Goal: Find specific page/section: Find specific page/section

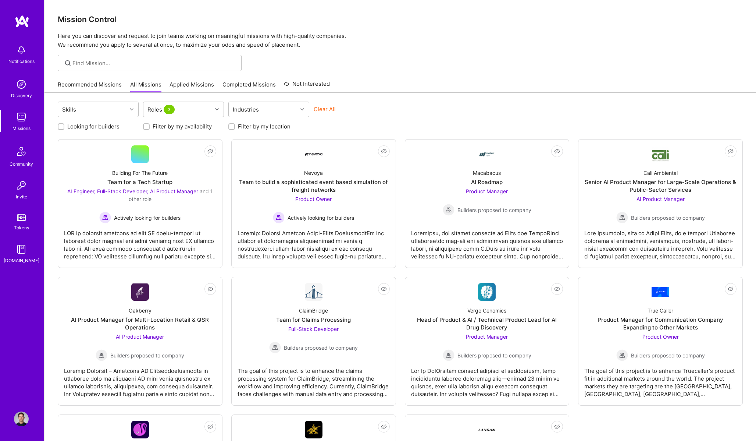
click at [22, 417] on img at bounding box center [21, 418] width 15 height 15
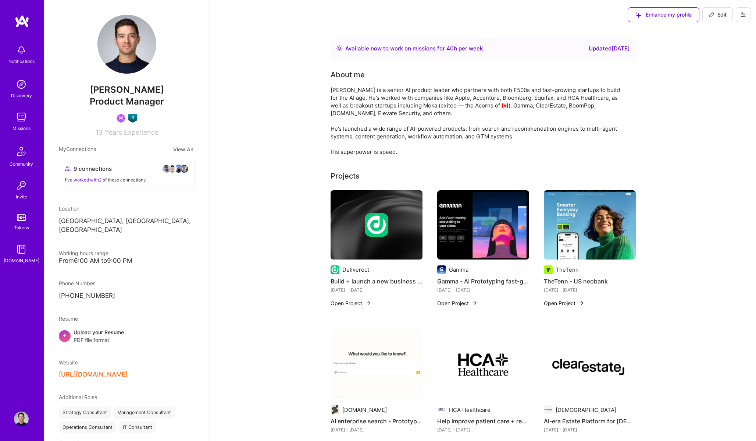
drag, startPoint x: 330, startPoint y: 184, endPoint x: 392, endPoint y: 237, distance: 81.7
click at [465, 117] on div "[PERSON_NAME] is a senior AI product leader who partners with both F500s and fa…" at bounding box center [478, 121] width 294 height 70
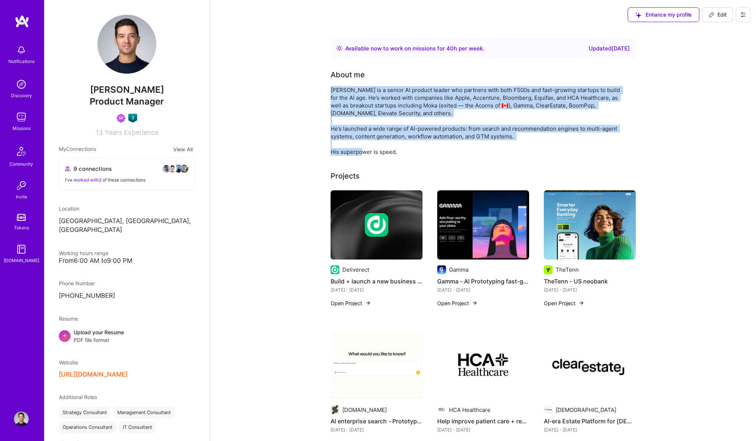
drag, startPoint x: 398, startPoint y: 151, endPoint x: 331, endPoint y: 91, distance: 89.8
click at [331, 91] on div "[PERSON_NAME] is a senior AI product leader who partners with both F500s and fa…" at bounding box center [478, 121] width 294 height 70
copy div "[PERSON_NAME] is a senior AI product leader who partners with both F500s and fa…"
drag, startPoint x: 329, startPoint y: 90, endPoint x: 399, endPoint y: 156, distance: 95.7
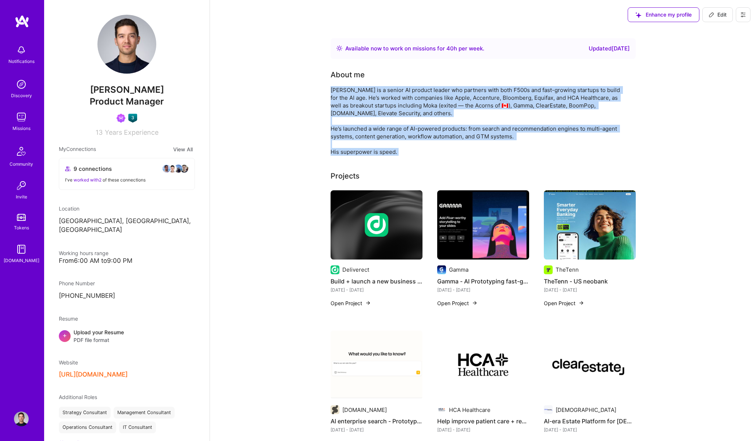
copy div "[PERSON_NAME] is a senior AI product leader who partners with both F500s and fa…"
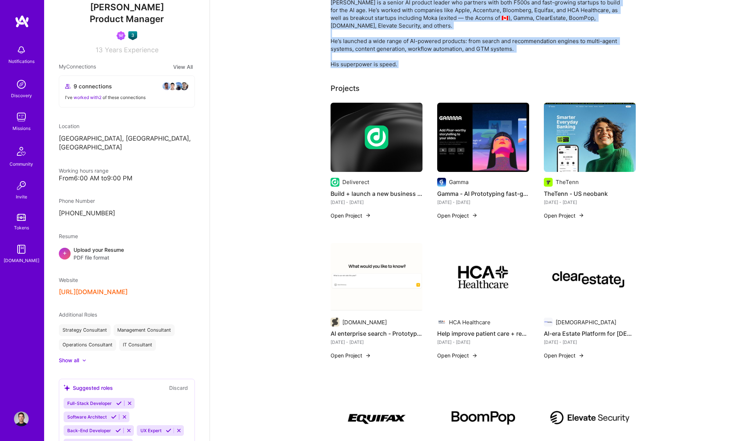
scroll to position [105, 0]
